Goal: Task Accomplishment & Management: Complete application form

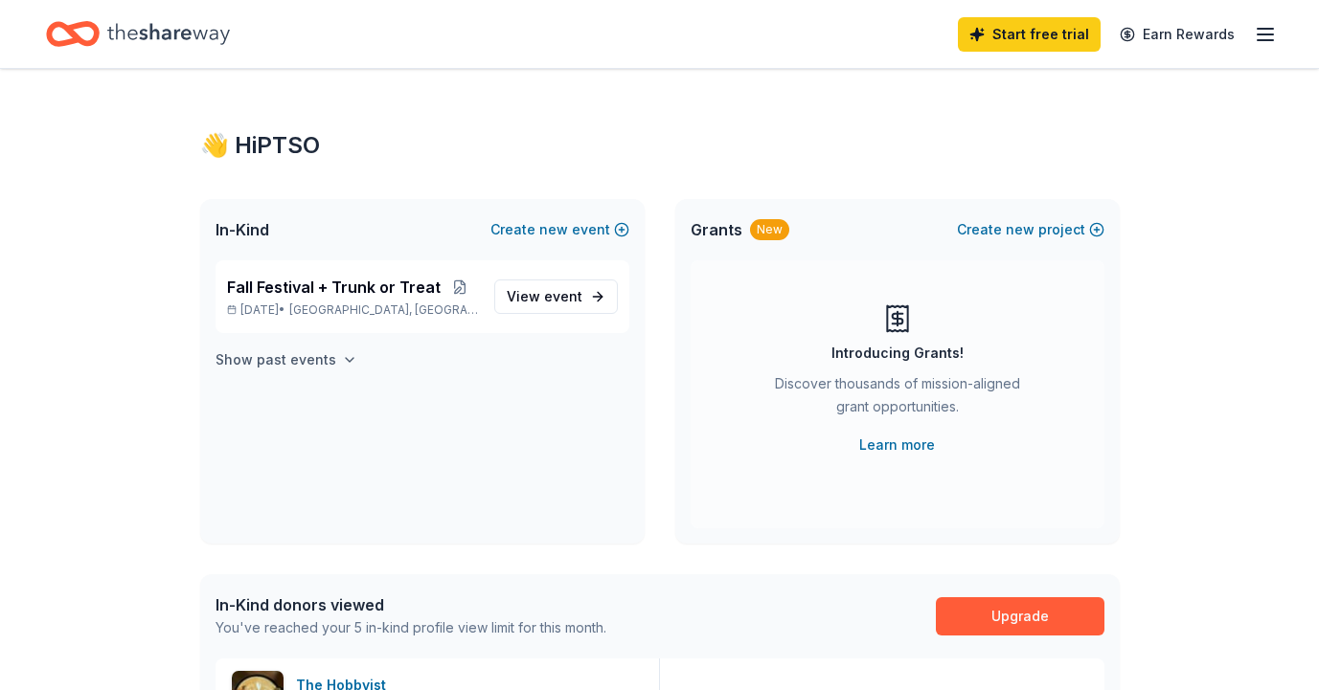
click at [309, 367] on h4 "Show past events" at bounding box center [275, 360] width 121 height 23
click at [326, 418] on div "[DATE] [DATE] • [GEOGRAPHIC_DATA], [GEOGRAPHIC_DATA]" at bounding box center [353, 416] width 252 height 42
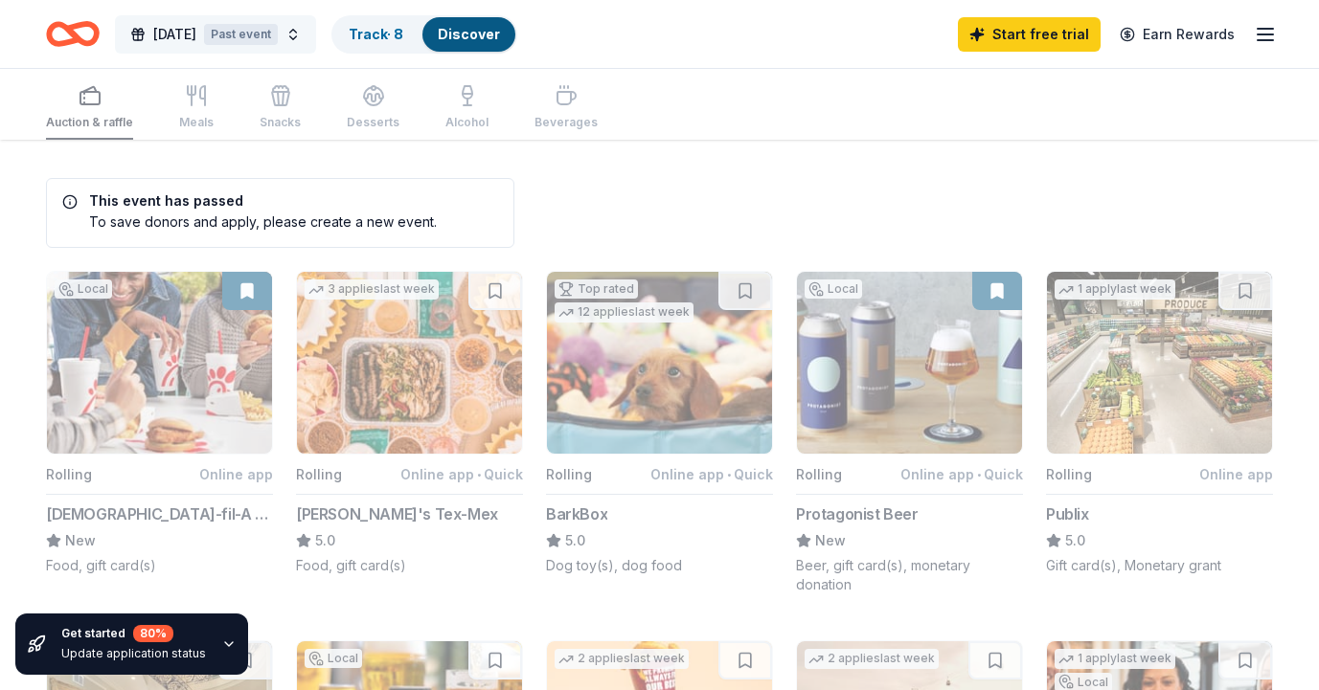
click at [196, 39] on span "[DATE]" at bounding box center [174, 34] width 43 height 23
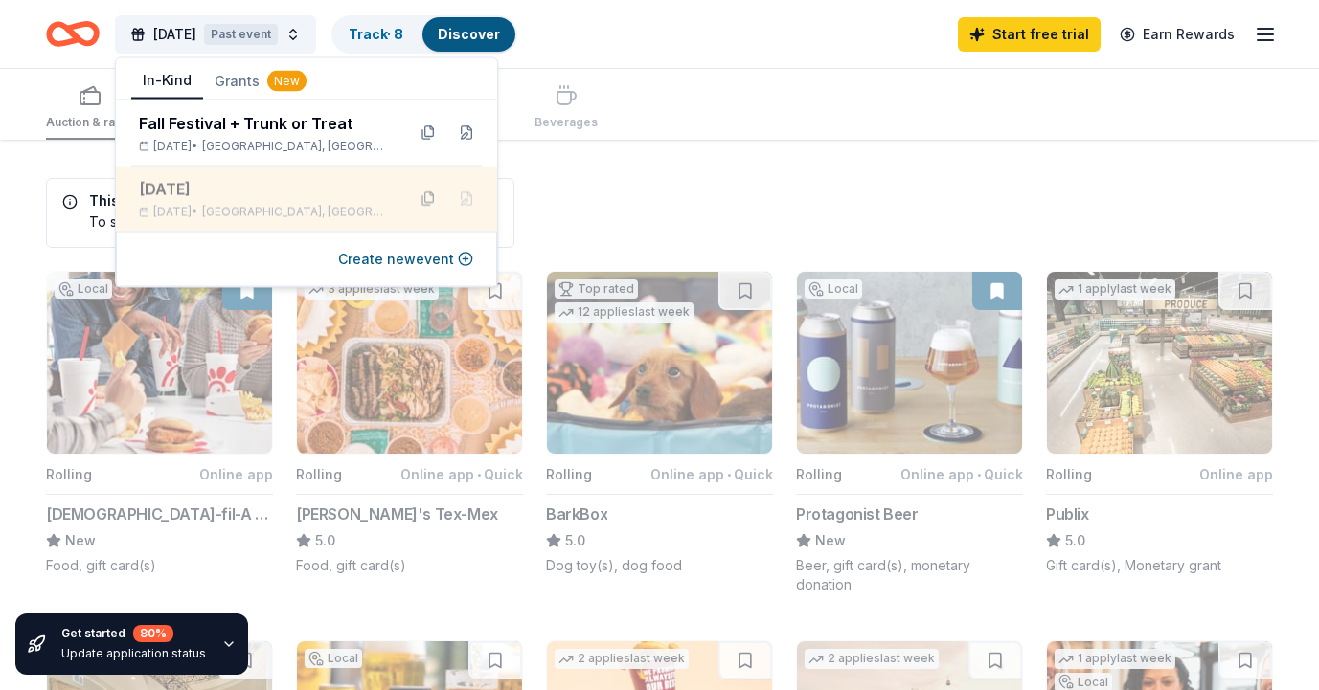
click at [433, 202] on button at bounding box center [428, 199] width 31 height 31
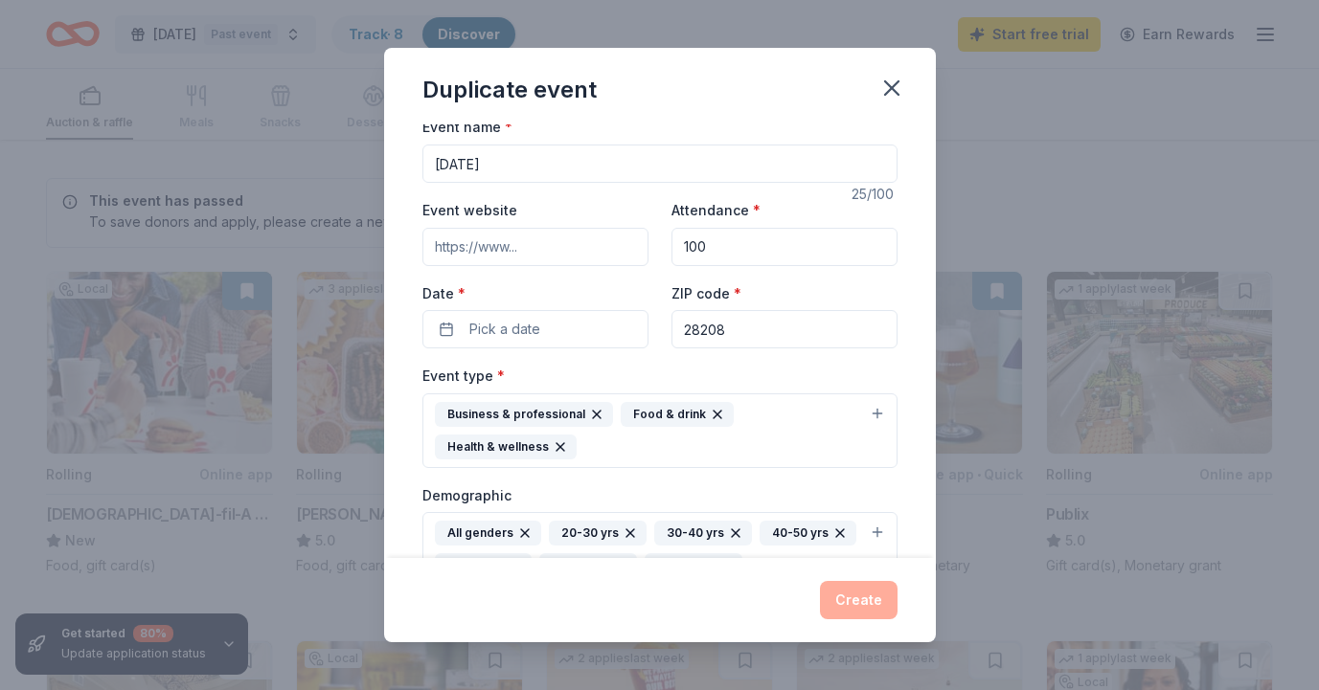
scroll to position [5, 0]
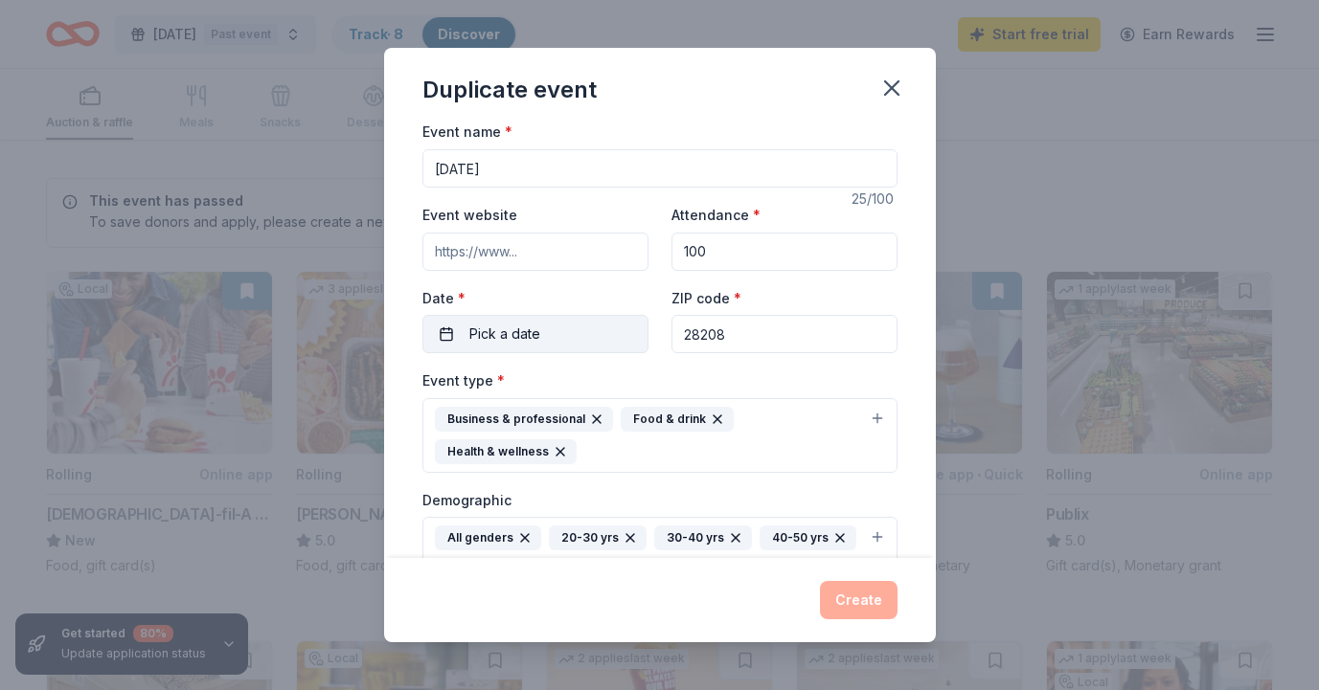
click at [568, 337] on button "Pick a date" at bounding box center [535, 334] width 226 height 38
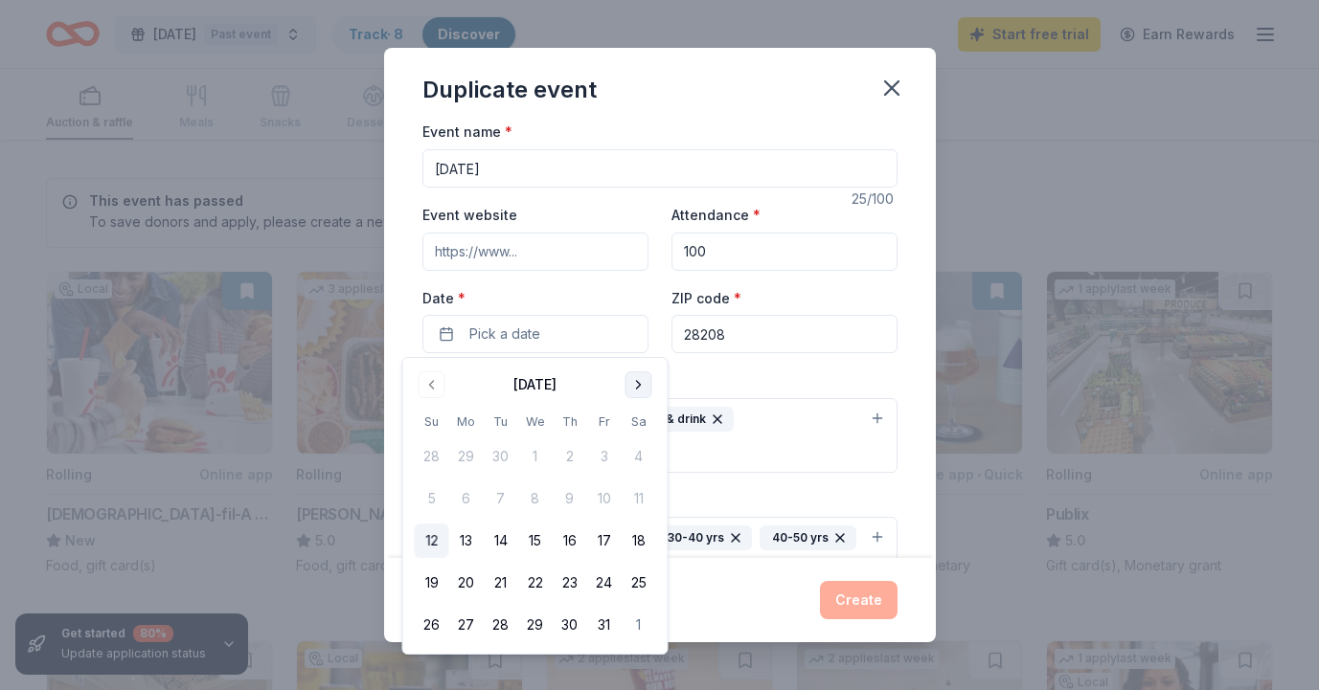
click at [640, 381] on button "Go to next month" at bounding box center [638, 385] width 27 height 27
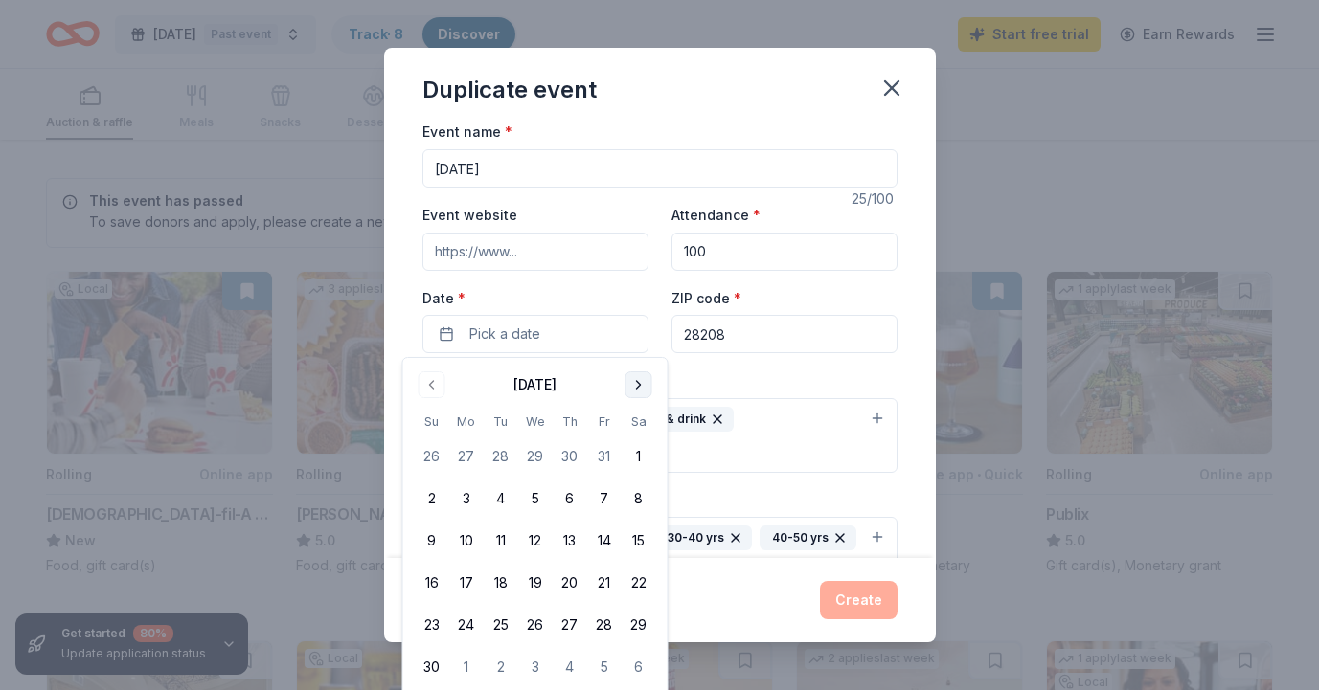
click at [640, 381] on button "Go to next month" at bounding box center [638, 385] width 27 height 27
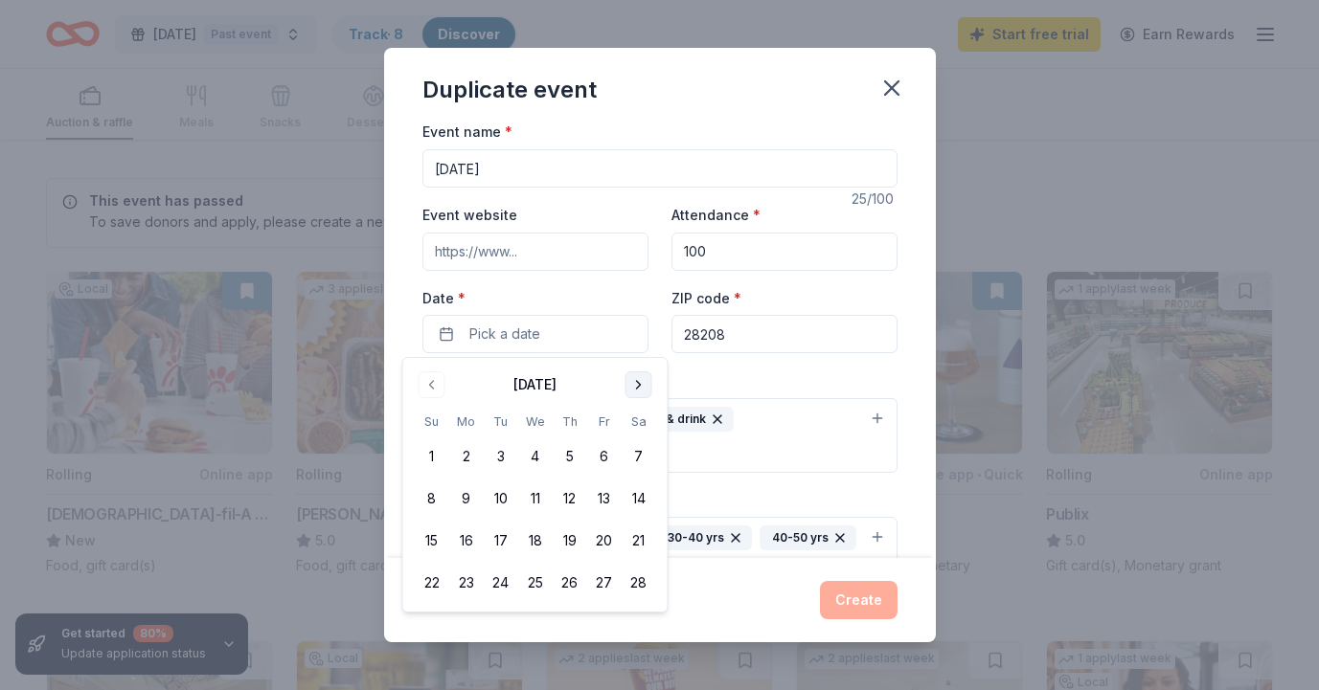
click at [640, 381] on button "Go to next month" at bounding box center [638, 385] width 27 height 27
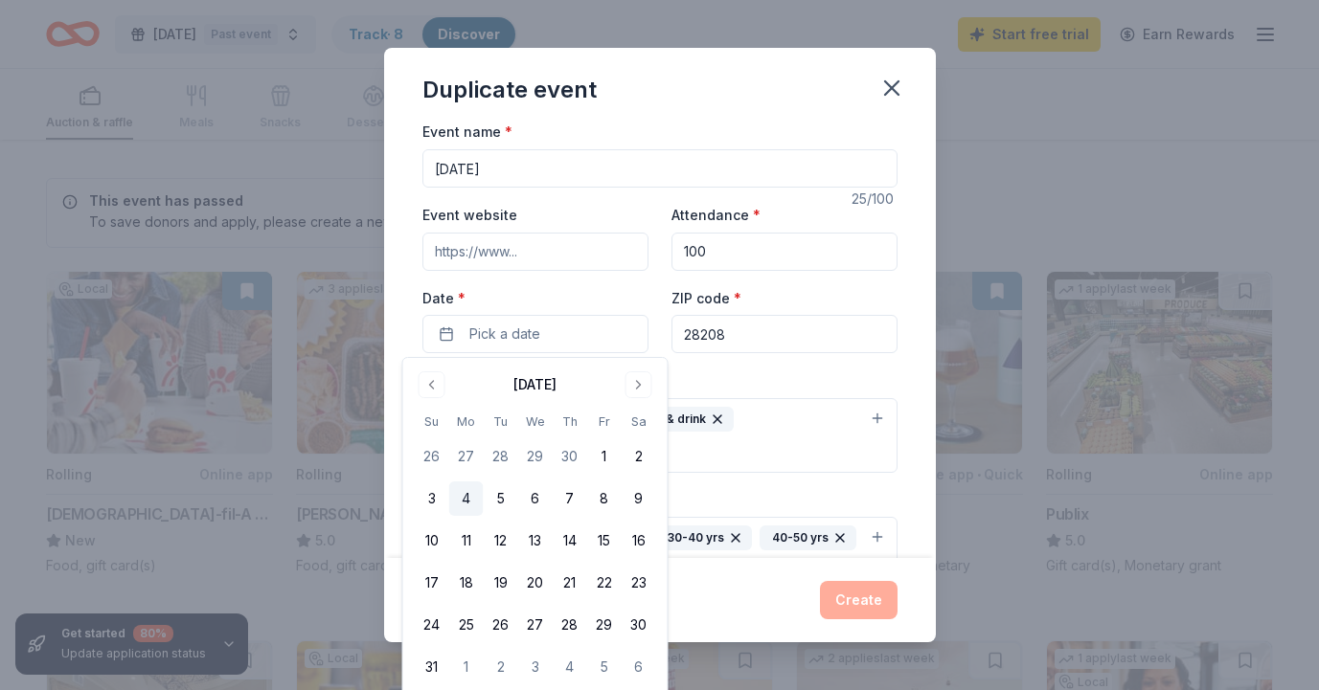
click at [463, 501] on button "4" at bounding box center [466, 499] width 34 height 34
click at [755, 255] on input "100" at bounding box center [784, 252] width 226 height 38
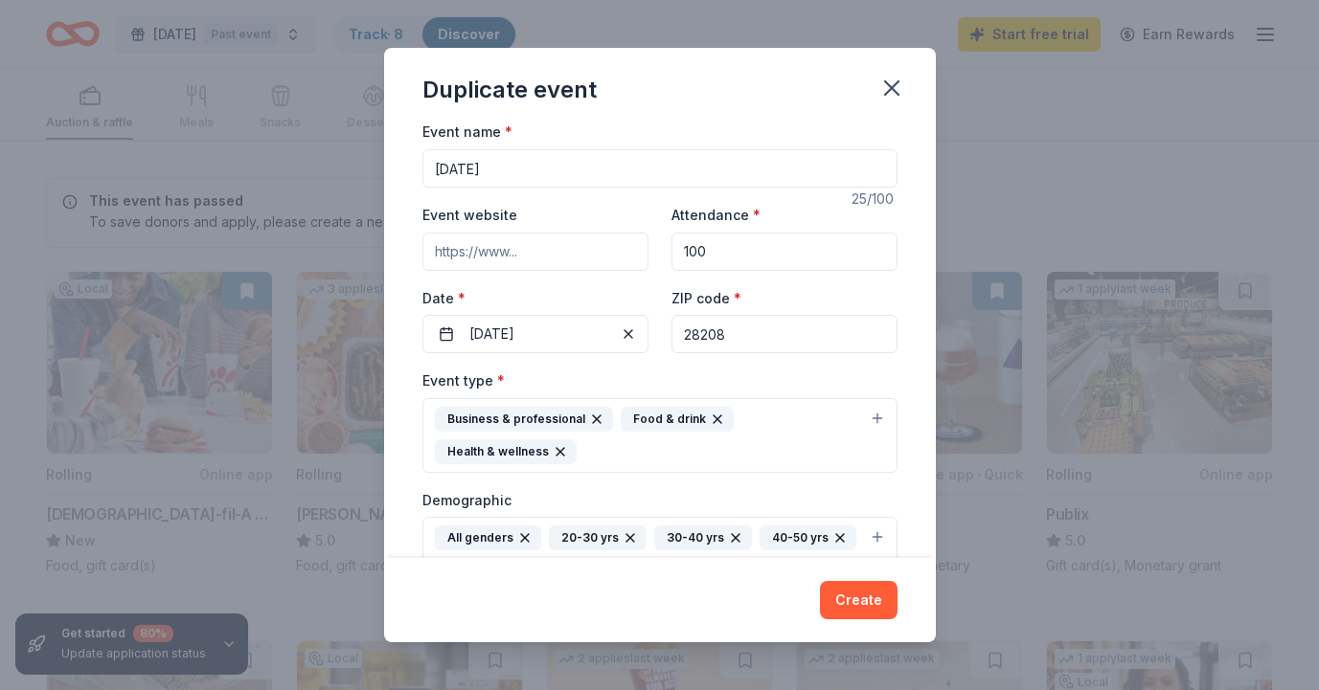
click at [755, 255] on input "100" at bounding box center [784, 252] width 226 height 38
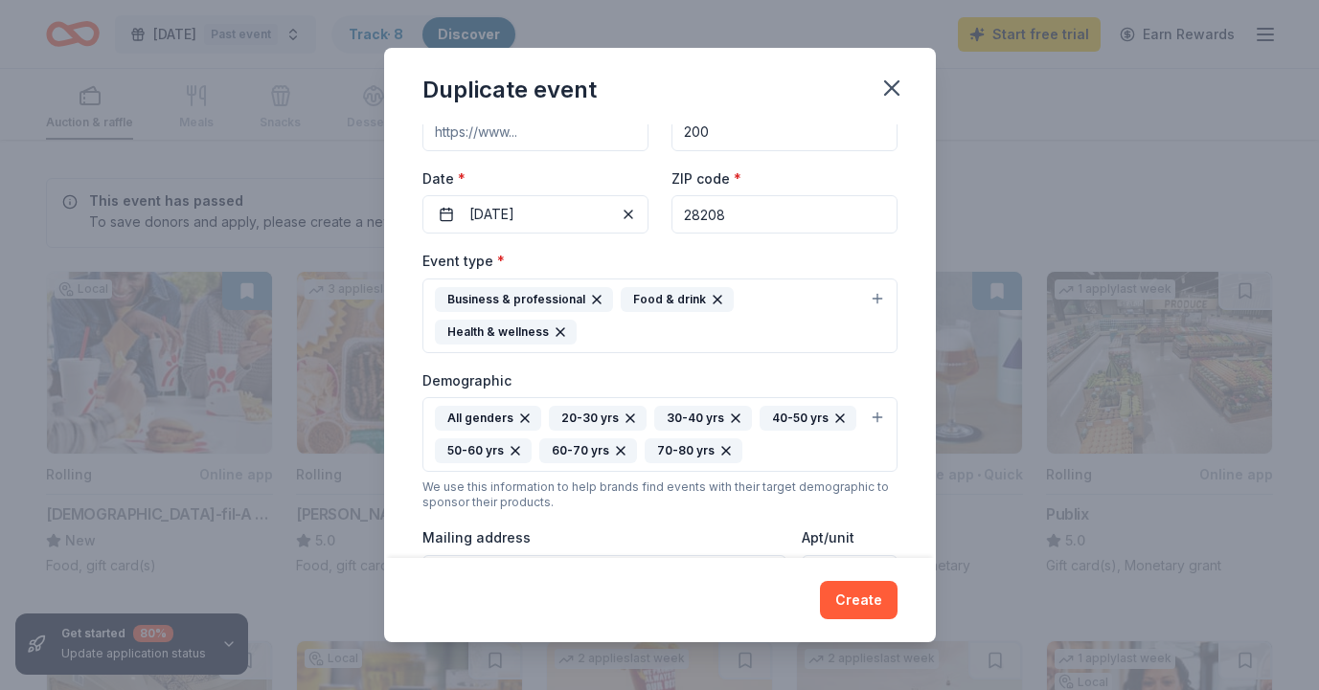
scroll to position [132, 0]
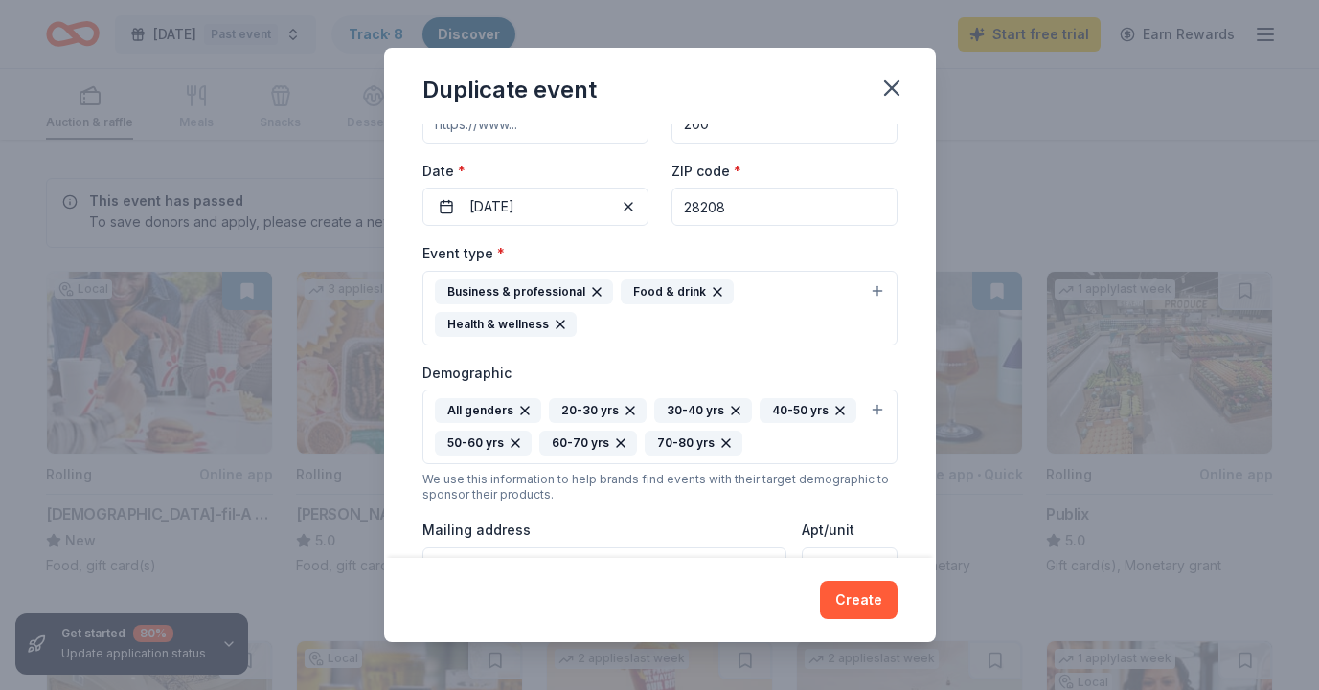
type input "200"
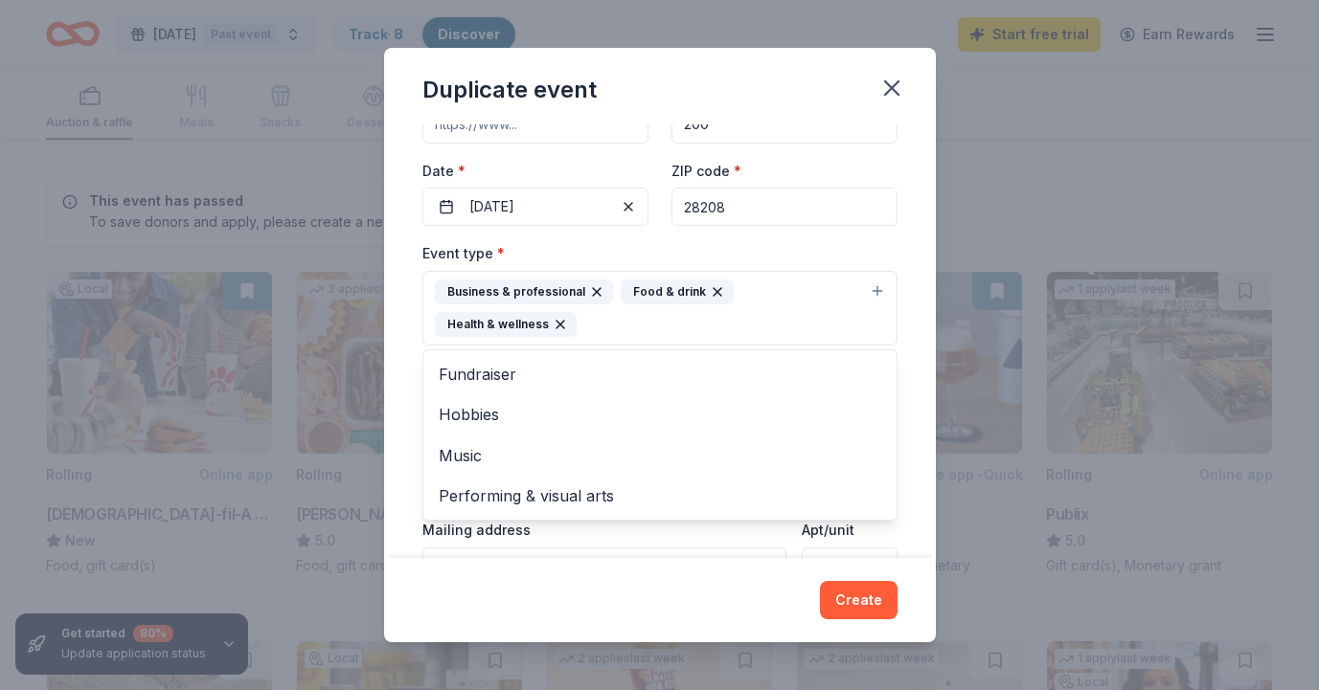
click at [764, 320] on div "Business & professional Food & drink Health & wellness" at bounding box center [648, 308] width 427 height 57
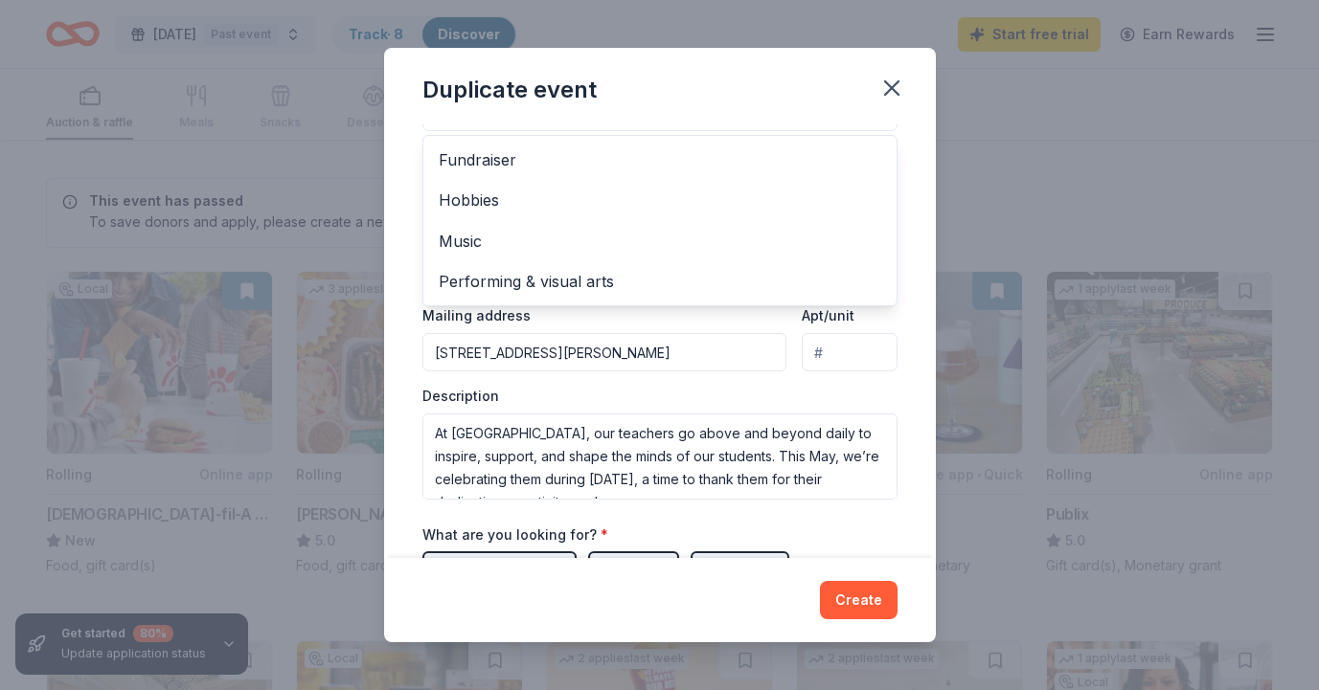
click at [412, 361] on div "Event name * [DATE] 25 /100 Event website Attendance * 200 Date * [DATE] ZIP co…" at bounding box center [660, 340] width 552 height 433
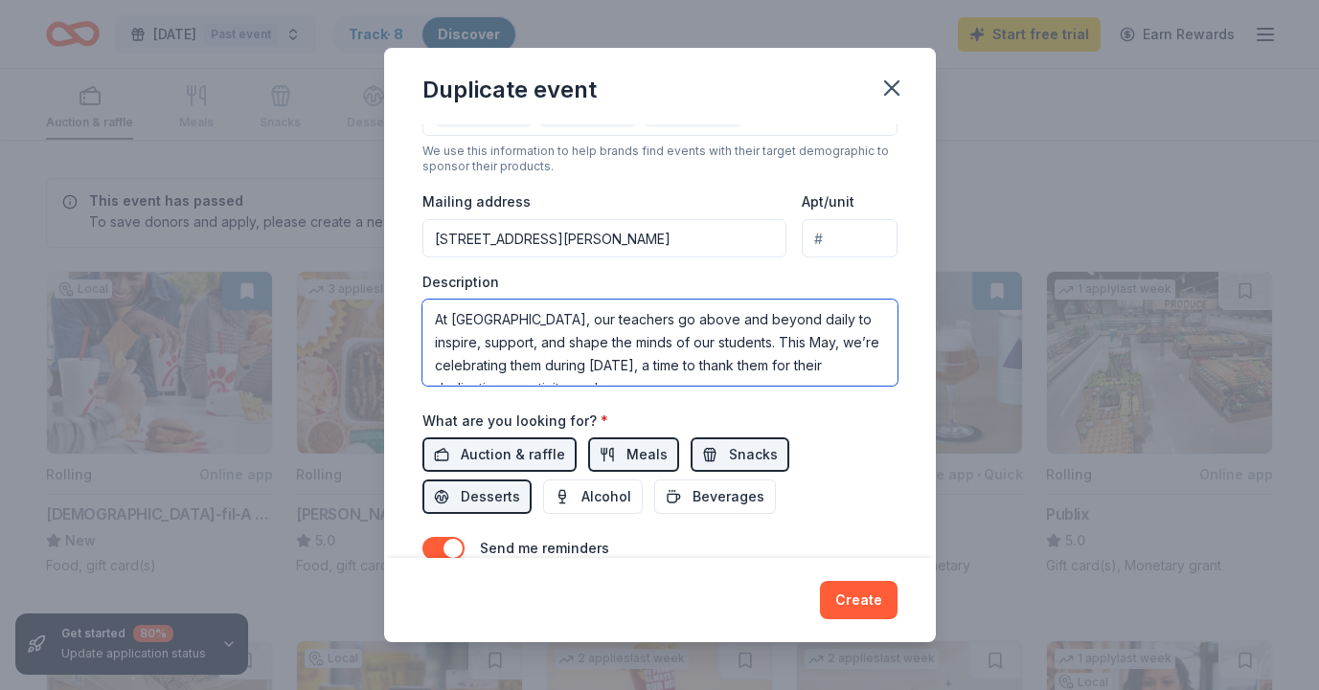
scroll to position [207, 0]
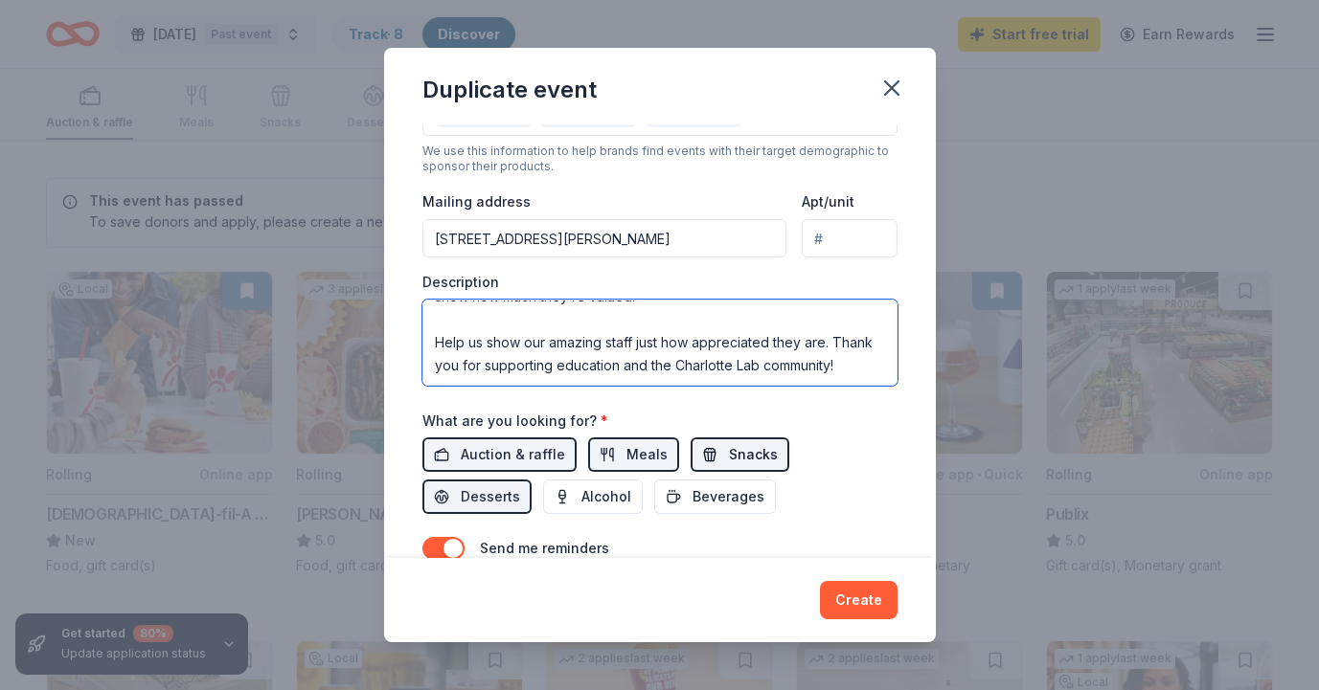
drag, startPoint x: 436, startPoint y: 315, endPoint x: 715, endPoint y: 450, distance: 310.5
click at [715, 450] on div "Event name * [DATE] 25 /100 Event website Attendance * 200 Date * [DATE] ZIP co…" at bounding box center [659, 141] width 475 height 954
